Goal: Task Accomplishment & Management: Use online tool/utility

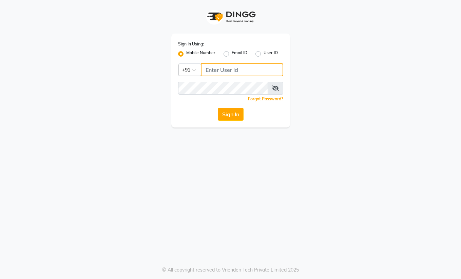
type input "8888892842"
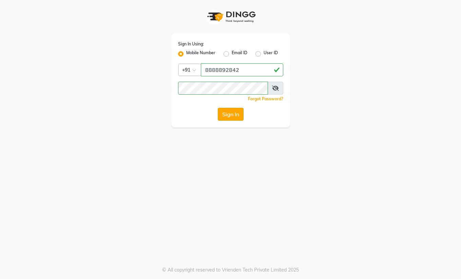
click at [226, 118] on button "Sign In" at bounding box center [231, 114] width 26 height 13
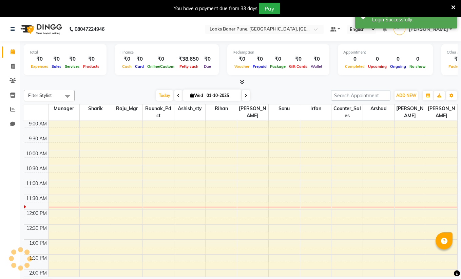
select select "en"
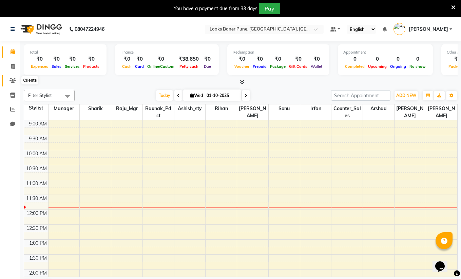
click at [11, 81] on icon at bounding box center [12, 80] width 6 height 5
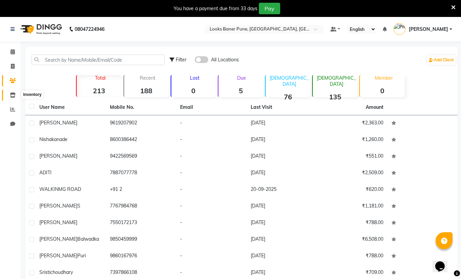
click at [14, 97] on span at bounding box center [13, 96] width 12 height 8
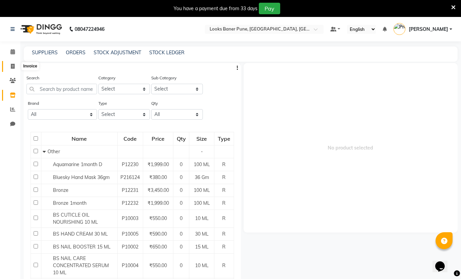
click at [12, 65] on icon at bounding box center [13, 66] width 4 height 5
select select "8917"
select select "service"
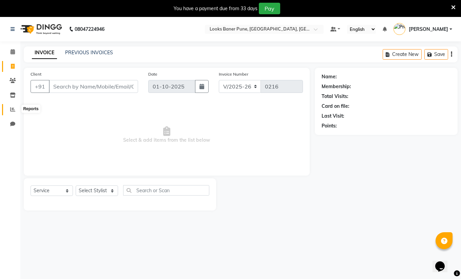
click at [9, 112] on span at bounding box center [13, 110] width 12 height 8
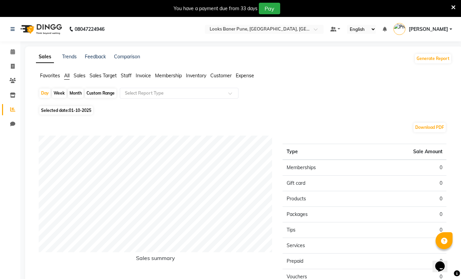
click at [123, 77] on span "Staff" at bounding box center [126, 76] width 11 height 6
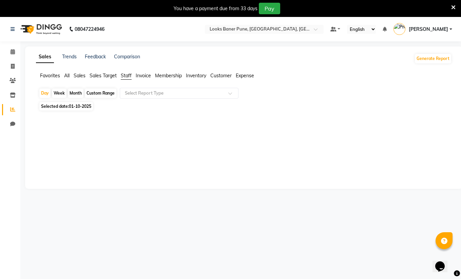
click at [107, 91] on div "Custom Range" at bounding box center [101, 93] width 32 height 9
select select "10"
select select "2025"
click at [94, 76] on span "Sales Target" at bounding box center [103, 76] width 27 height 6
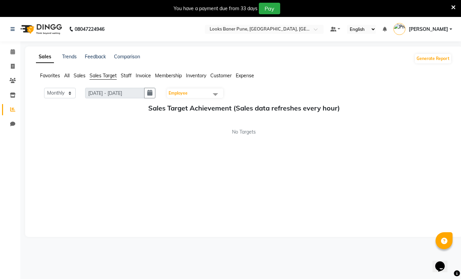
click at [195, 75] on span "Inventory" at bounding box center [196, 76] width 20 height 6
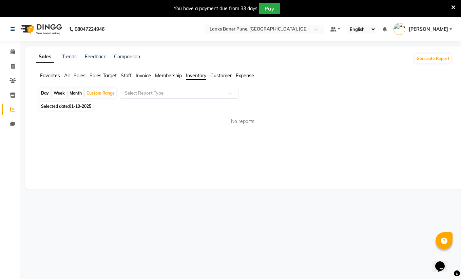
click at [231, 77] on span "Customer" at bounding box center [220, 76] width 21 height 6
click at [65, 77] on span "All" at bounding box center [66, 76] width 5 height 6
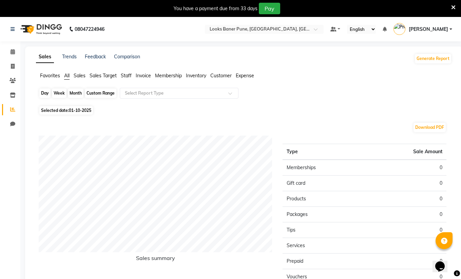
click at [108, 95] on div "Custom Range" at bounding box center [101, 93] width 32 height 9
select select "10"
select select "2025"
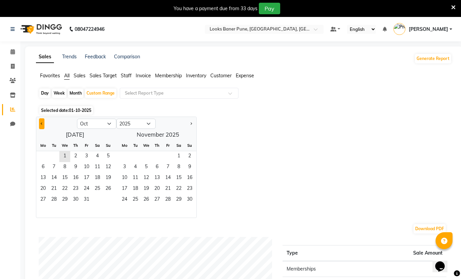
click at [42, 125] on button "Previous month" at bounding box center [41, 123] width 5 height 11
select select "9"
click at [46, 154] on span "1" at bounding box center [43, 156] width 11 height 11
click at [54, 201] on span "30" at bounding box center [54, 200] width 11 height 11
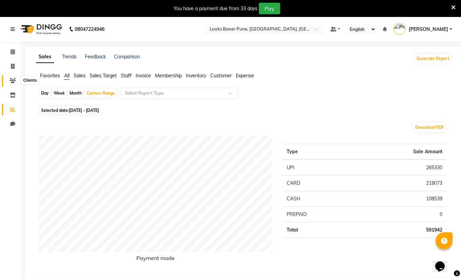
click at [11, 78] on icon at bounding box center [12, 80] width 6 height 5
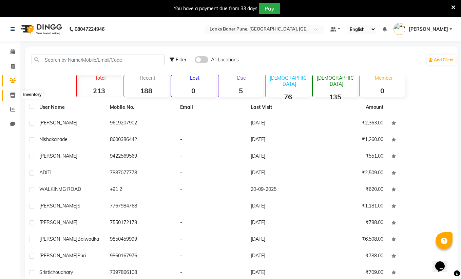
click at [13, 95] on icon at bounding box center [13, 95] width 6 height 5
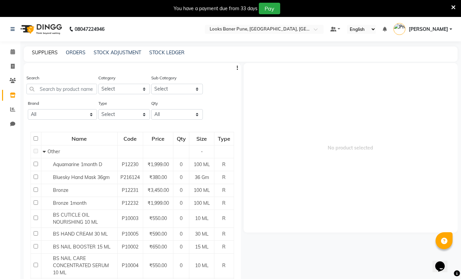
click at [50, 52] on link "SUPPLIERS" at bounding box center [45, 53] width 26 height 6
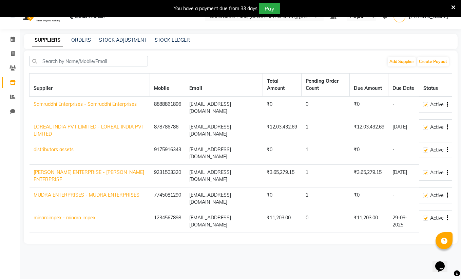
scroll to position [8, 0]
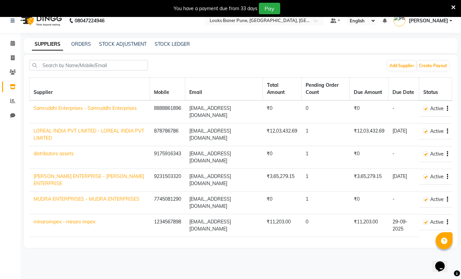
click at [87, 173] on link "[PERSON_NAME] ENTERPRISE - [PERSON_NAME] ENTERPRISE" at bounding box center [89, 179] width 111 height 13
select select "5881"
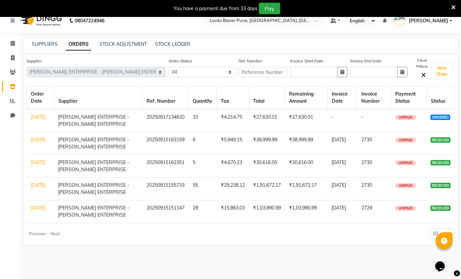
click at [36, 118] on link "[DATE]" at bounding box center [38, 117] width 15 height 6
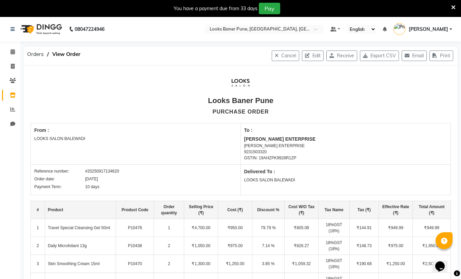
select select "5881"
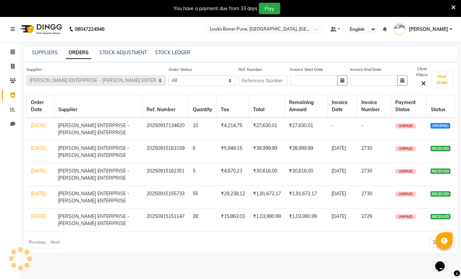
scroll to position [8, 0]
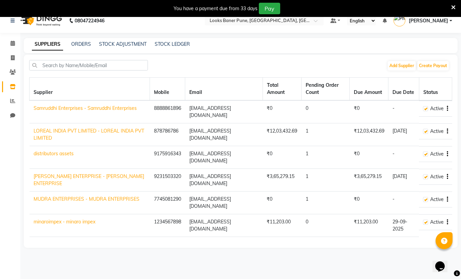
click at [67, 224] on link "minaroimpex - minaro impex" at bounding box center [65, 222] width 62 height 6
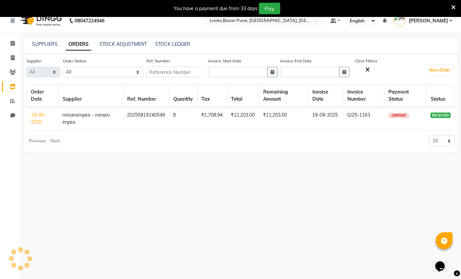
select select "5912"
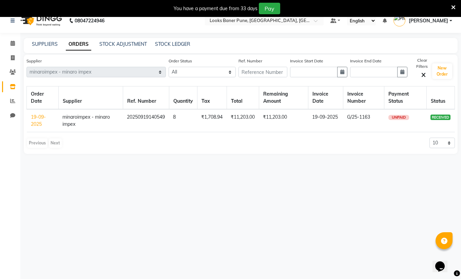
click at [35, 119] on link "19-09-2025" at bounding box center [38, 120] width 15 height 13
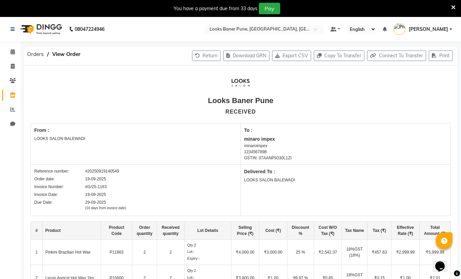
scroll to position [8, 0]
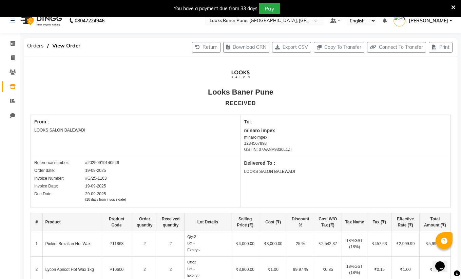
select select "5912"
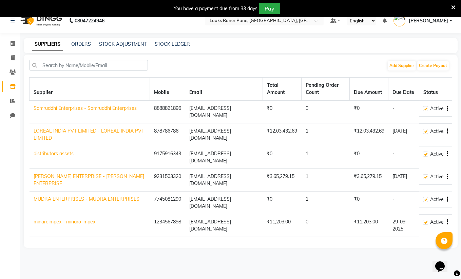
click at [58, 112] on td "Samruddhi Enterprises - Samruddhi Enterprises" at bounding box center [90, 111] width 120 height 23
click at [56, 109] on link "Samruddhi Enterprises - Samruddhi Enterprises" at bounding box center [85, 108] width 103 height 6
select select "5812"
click at [48, 88] on th "Supplier" at bounding box center [90, 89] width 120 height 23
click at [46, 94] on th "Supplier" at bounding box center [90, 89] width 120 height 23
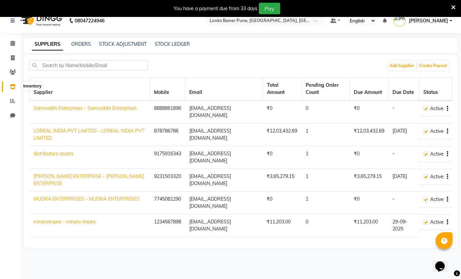
click at [16, 86] on span at bounding box center [13, 87] width 12 height 8
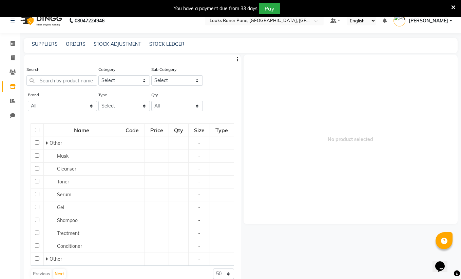
click at [50, 47] on div "SUPPLIERS" at bounding box center [45, 44] width 26 height 7
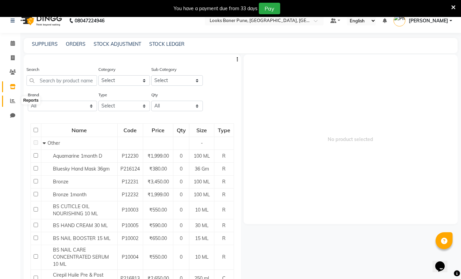
click at [12, 99] on icon at bounding box center [12, 100] width 5 height 5
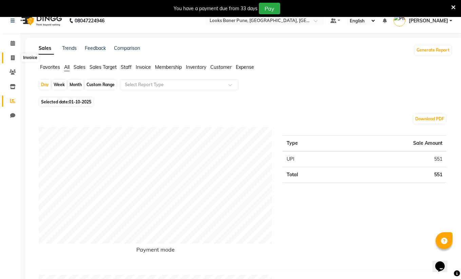
click at [15, 60] on icon at bounding box center [13, 57] width 4 height 5
select select "8917"
select select "service"
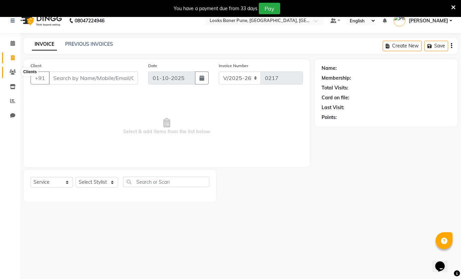
click at [12, 75] on span at bounding box center [13, 73] width 12 height 8
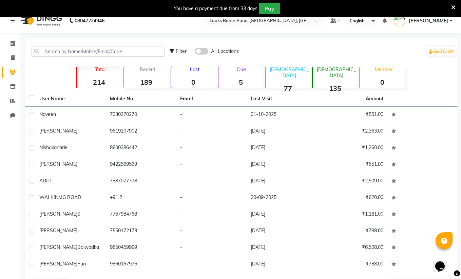
scroll to position [8, 0]
click at [12, 102] on icon at bounding box center [12, 101] width 5 height 5
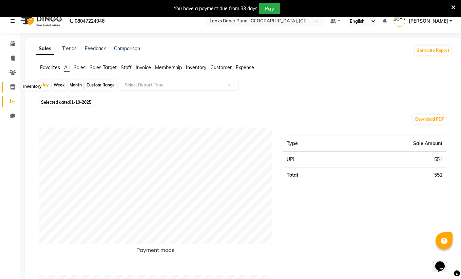
click at [11, 89] on icon at bounding box center [13, 86] width 6 height 5
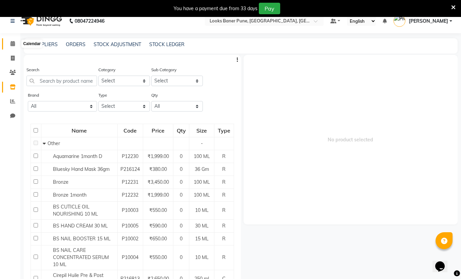
click at [11, 44] on icon at bounding box center [13, 43] width 4 height 5
